Goal: Task Accomplishment & Management: Complete application form

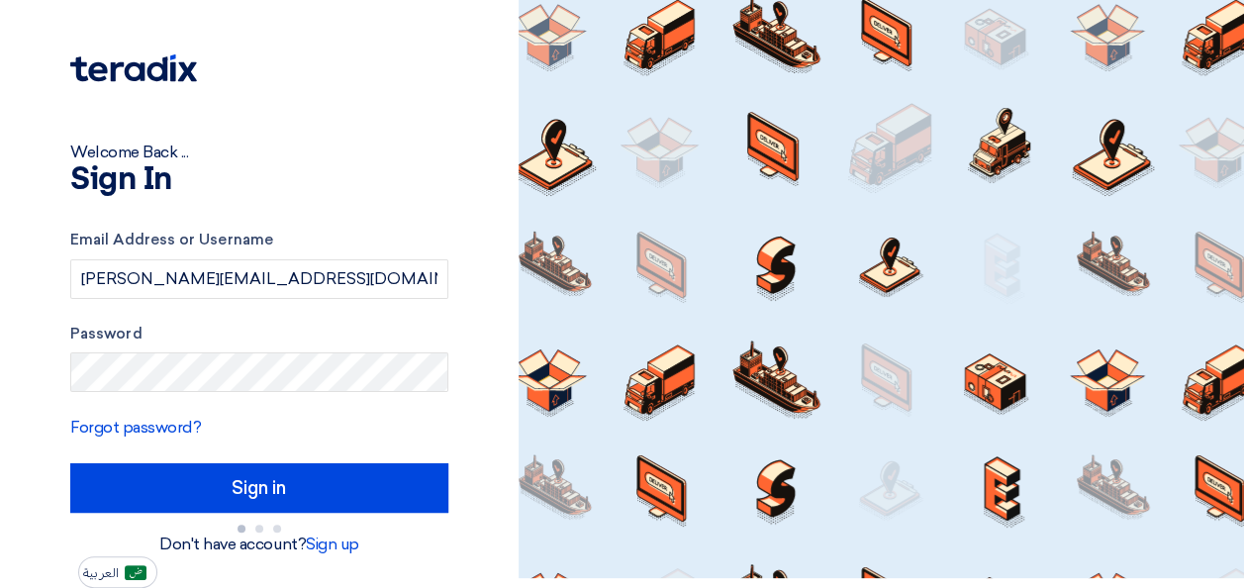
scroll to position [18, 0]
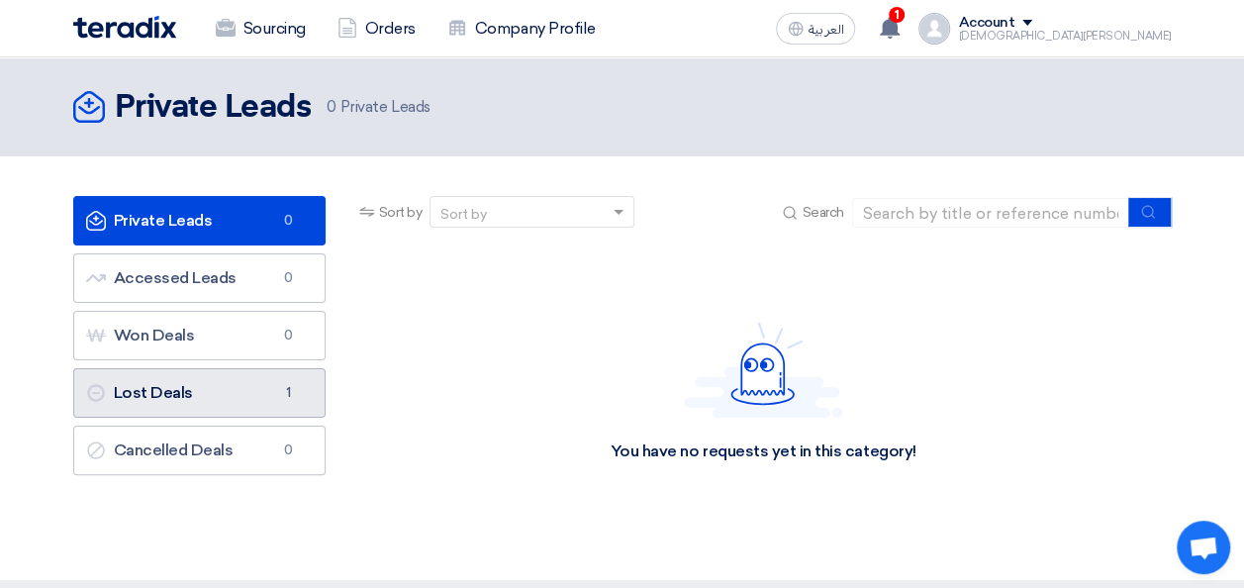
click at [186, 394] on link "Lost Deals Lost Deals 1" at bounding box center [199, 392] width 252 height 49
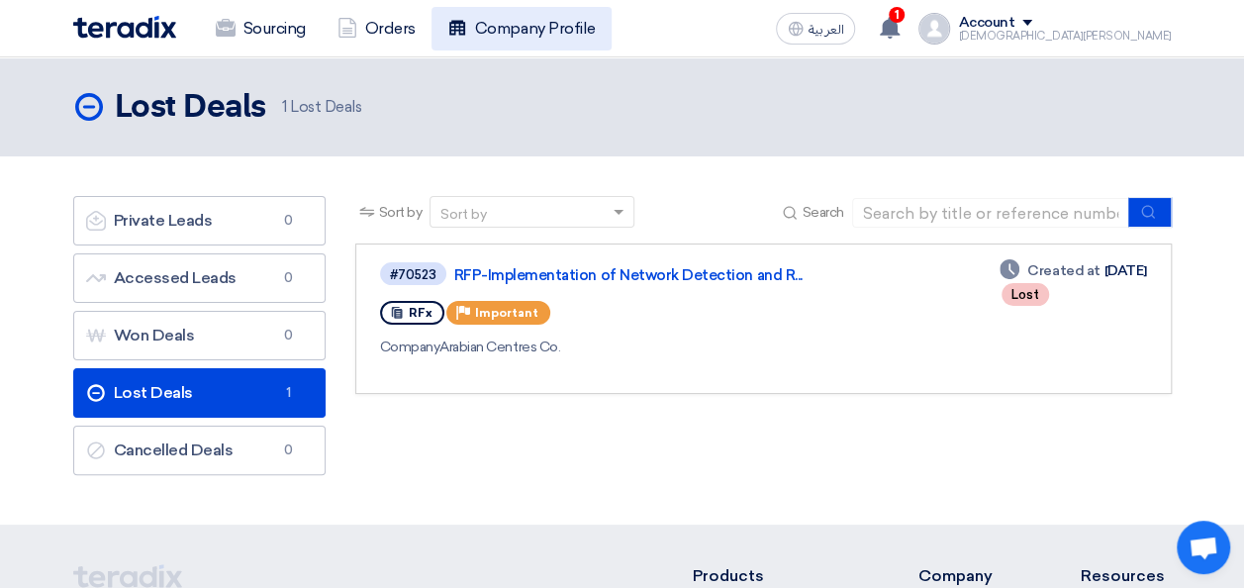
click at [535, 24] on link "Company Profile" at bounding box center [521, 29] width 180 height 44
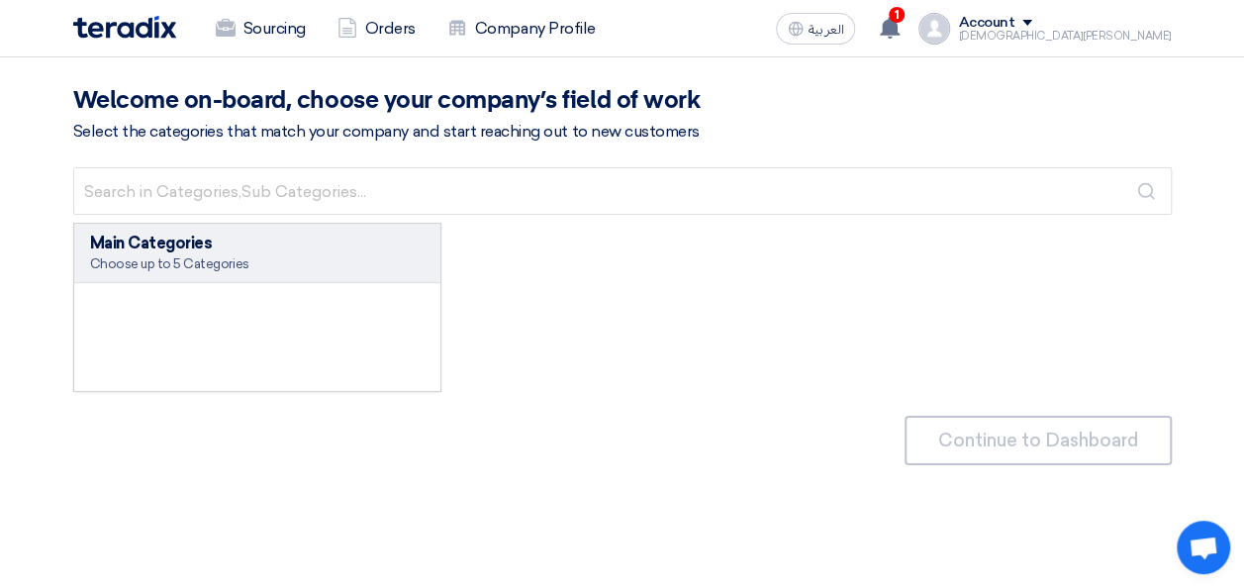
click at [315, 224] on div "Main Categories Choose up to 5 Categories" at bounding box center [257, 253] width 367 height 59
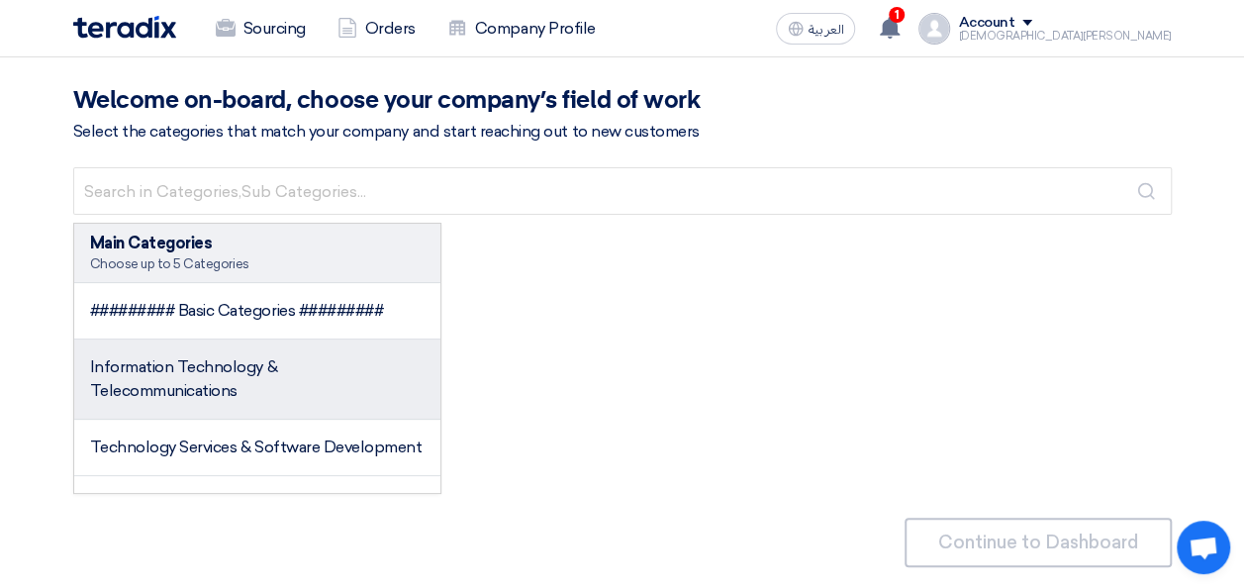
click at [211, 393] on span "Information Technology & Telecommunications" at bounding box center [183, 378] width 187 height 43
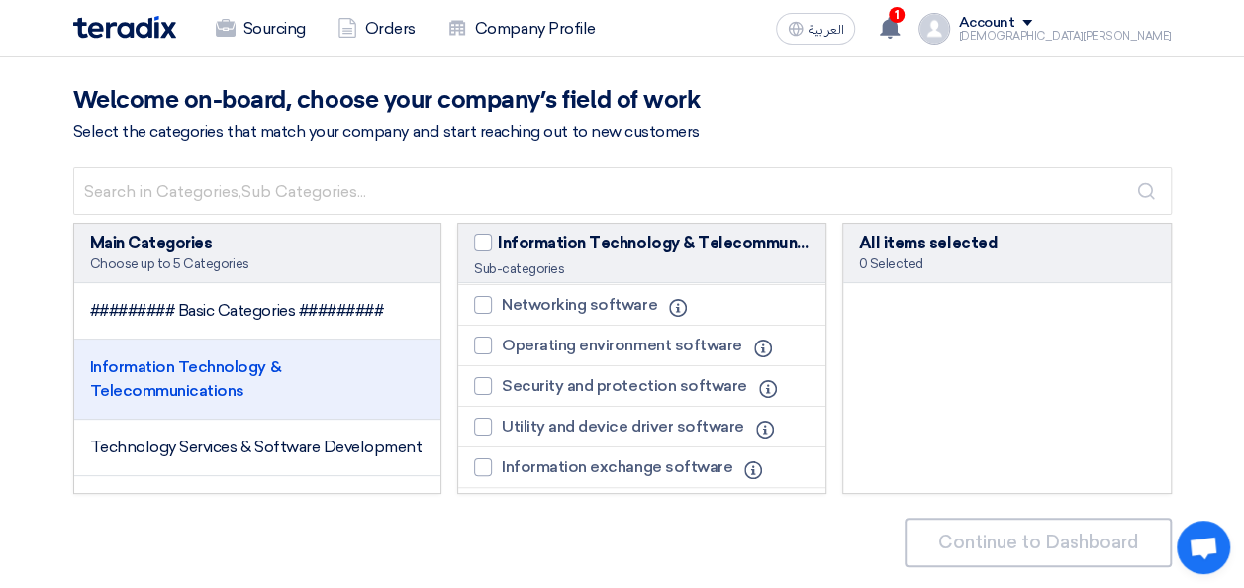
scroll to position [2112, 0]
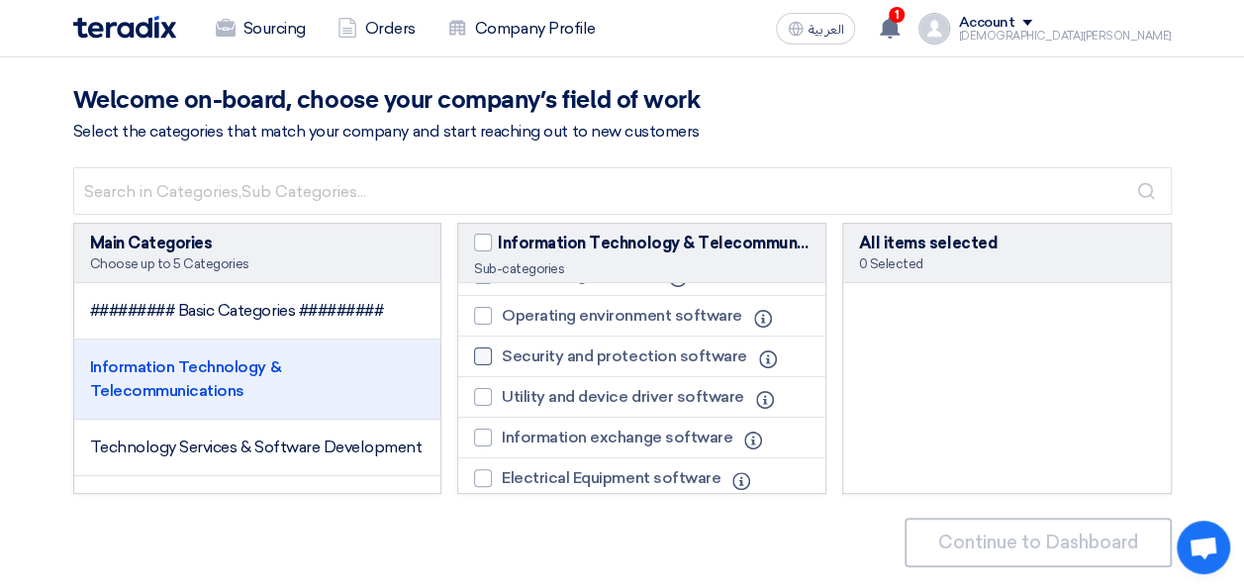
click at [488, 359] on div at bounding box center [483, 356] width 18 height 18
click at [502, 359] on input "Security and protection software" at bounding box center [508, 356] width 13 height 13
checkbox input "true"
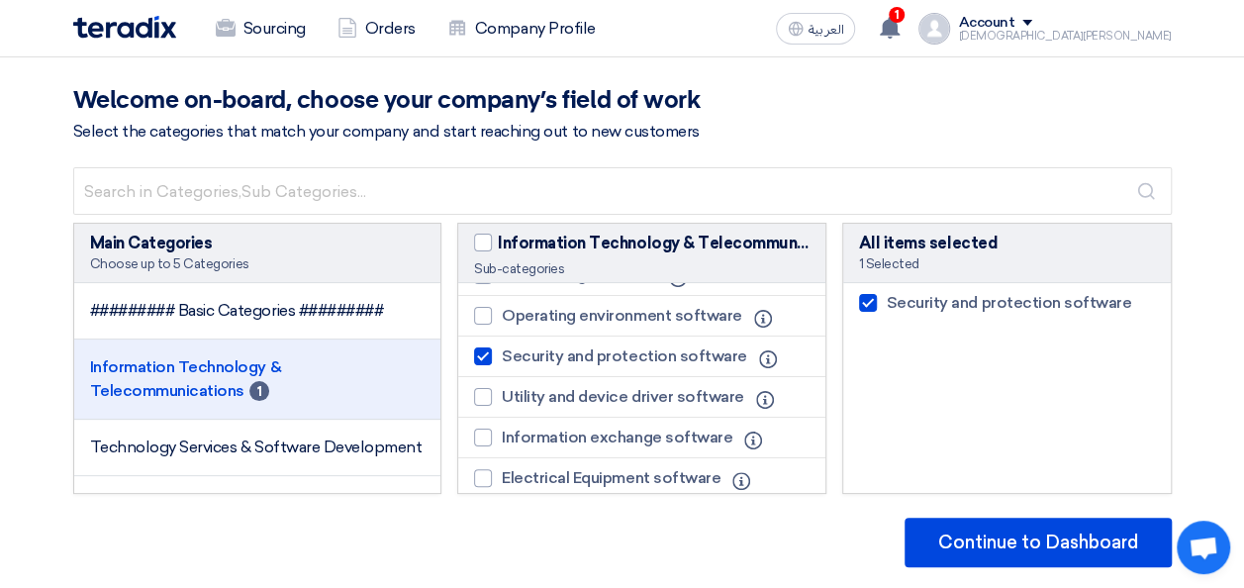
scroll to position [1928, 0]
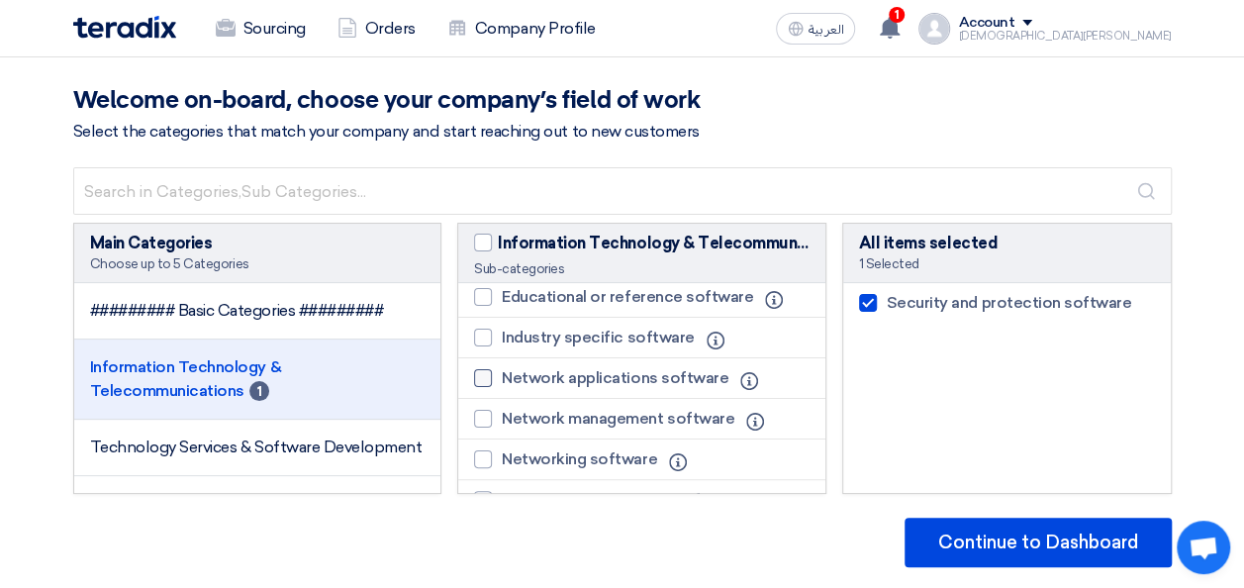
click at [483, 387] on div at bounding box center [483, 378] width 18 height 18
click at [502, 385] on input "Network applications software" at bounding box center [508, 378] width 13 height 13
checkbox input "true"
click at [481, 424] on div at bounding box center [483, 419] width 18 height 18
click at [502, 424] on input "Network management software" at bounding box center [508, 419] width 13 height 13
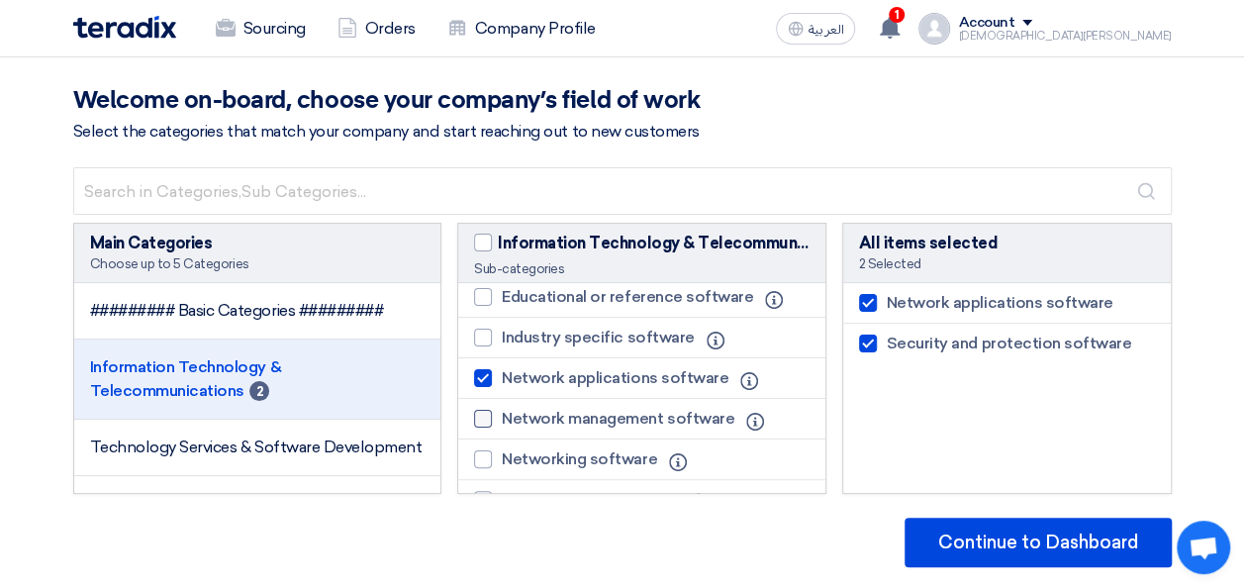
checkbox input "true"
click at [490, 463] on div at bounding box center [483, 459] width 18 height 18
click at [502, 463] on input "Networking software" at bounding box center [508, 459] width 13 height 13
checkbox input "true"
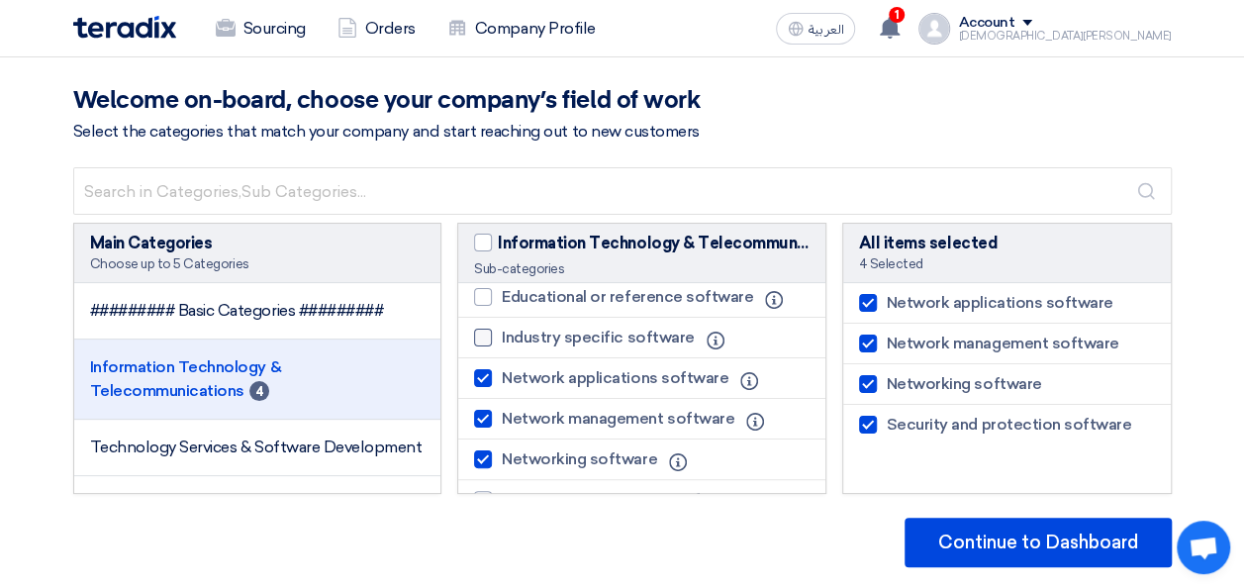
click at [486, 344] on div at bounding box center [483, 338] width 18 height 18
click at [502, 344] on input "Industry specific software" at bounding box center [508, 337] width 13 height 13
checkbox input "true"
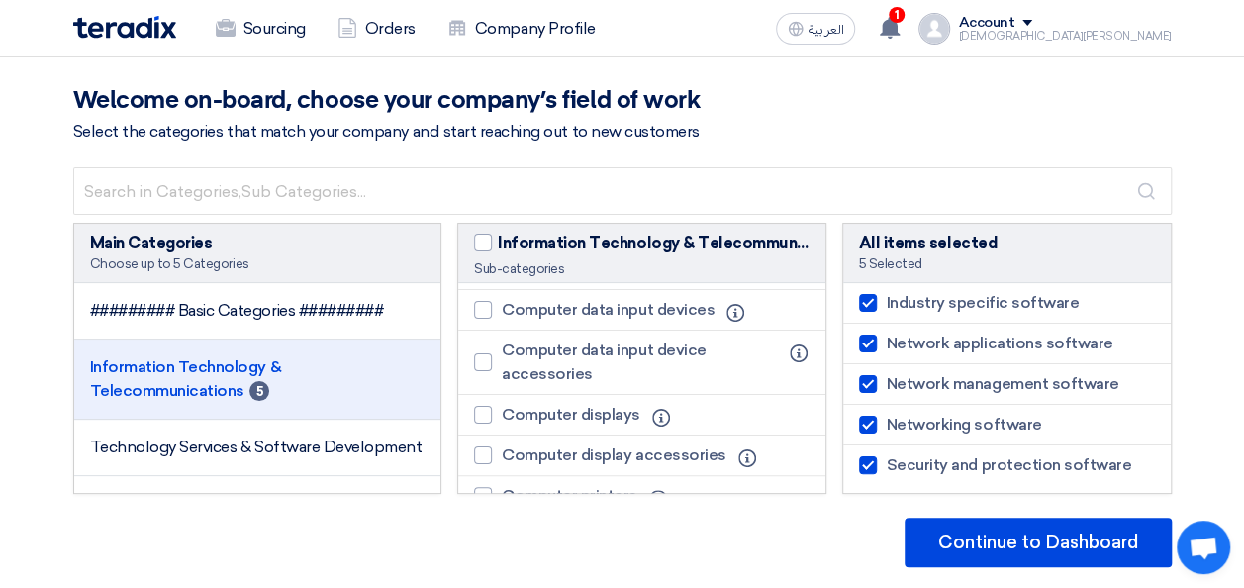
scroll to position [555, 0]
